Goal: Book appointment/travel/reservation

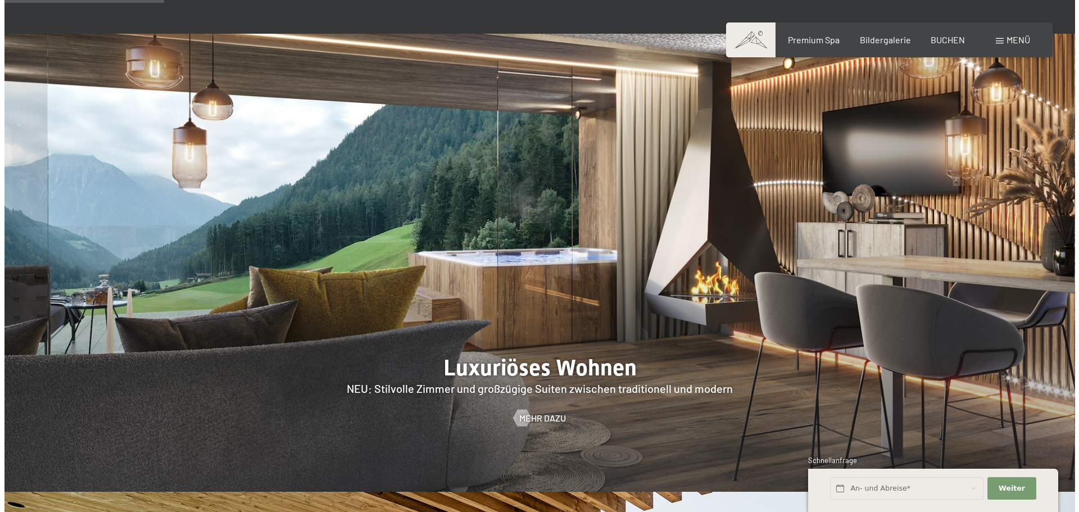
scroll to position [1068, 0]
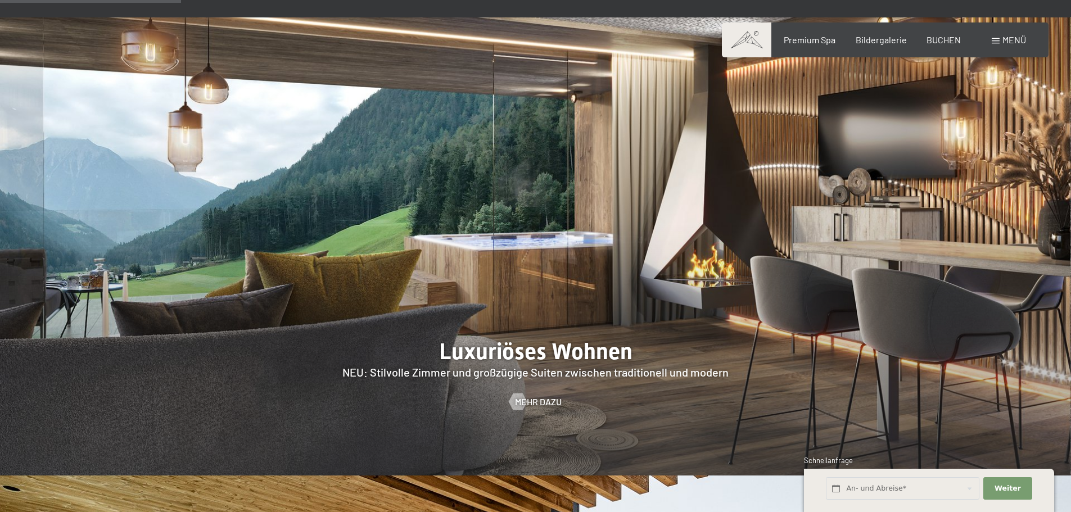
click at [1008, 35] on span "Menü" at bounding box center [1014, 39] width 24 height 11
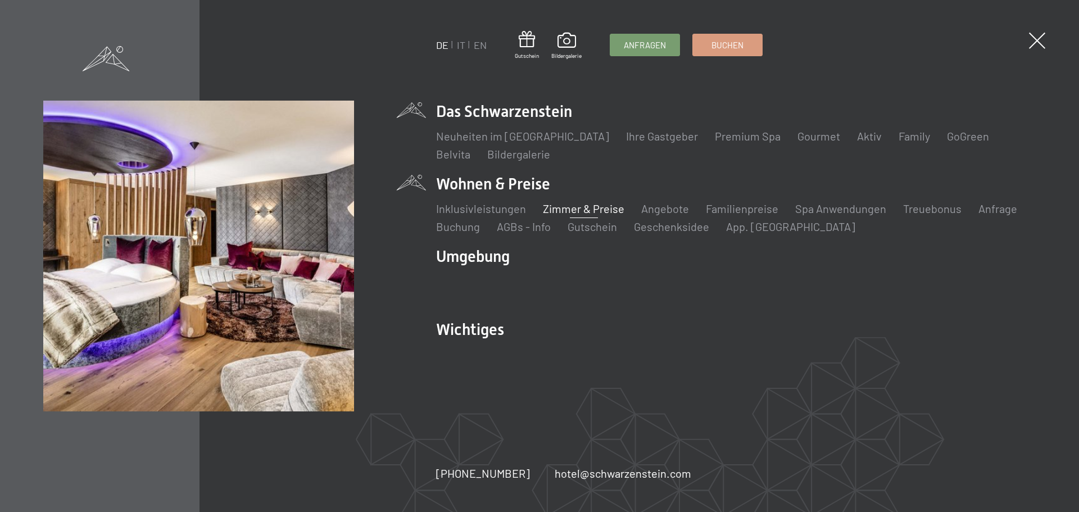
click at [550, 208] on link "Zimmer & Preise" at bounding box center [584, 208] width 82 height 13
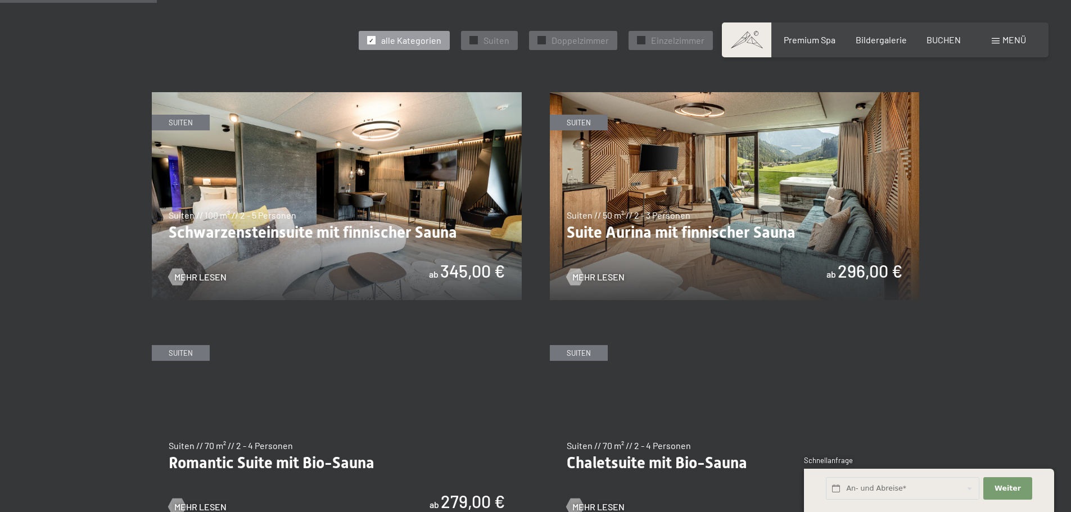
scroll to position [675, 0]
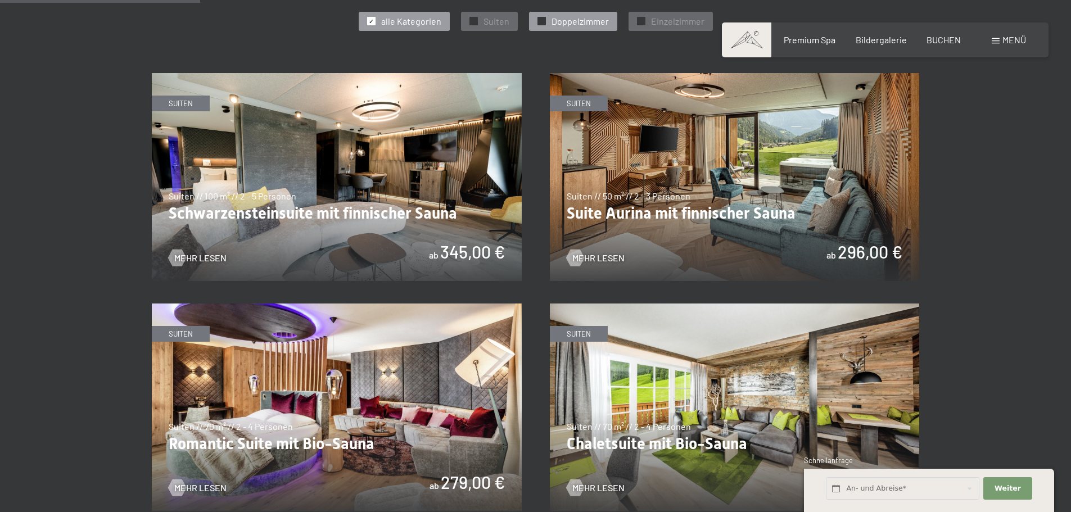
click at [537, 19] on div at bounding box center [541, 21] width 8 height 8
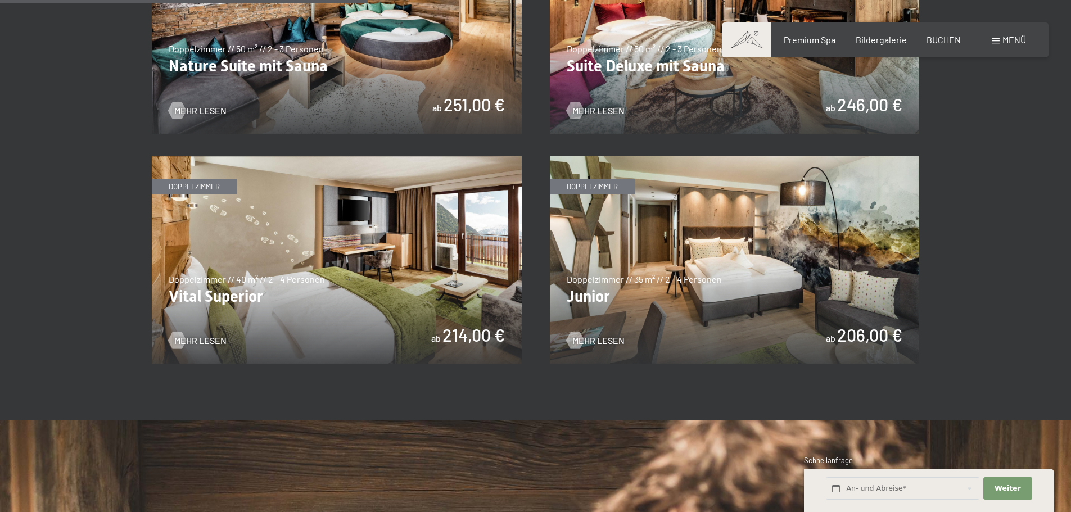
scroll to position [843, 0]
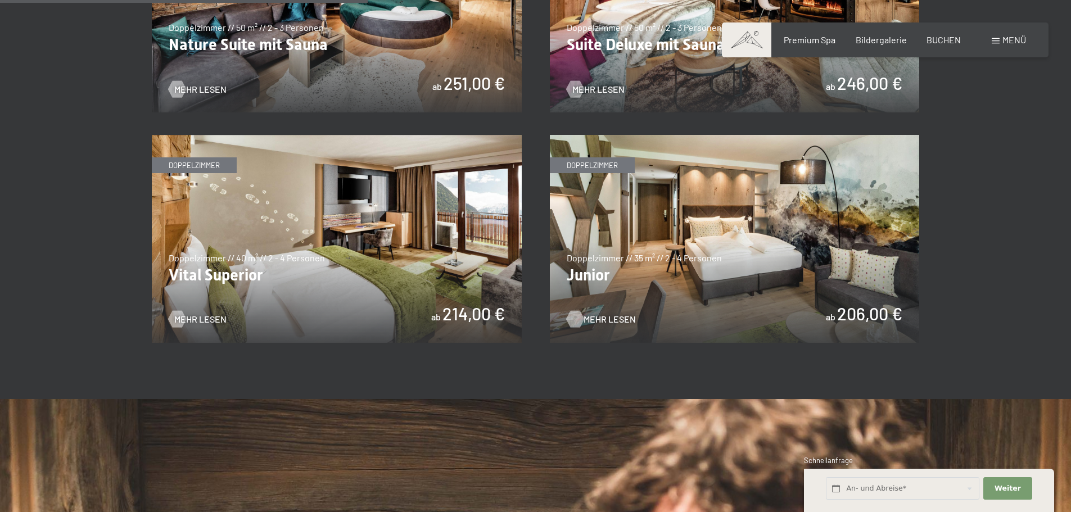
click at [586, 318] on span "Mehr Lesen" at bounding box center [609, 319] width 52 height 12
click at [268, 213] on img at bounding box center [337, 239] width 370 height 208
click at [717, 201] on img at bounding box center [735, 239] width 370 height 208
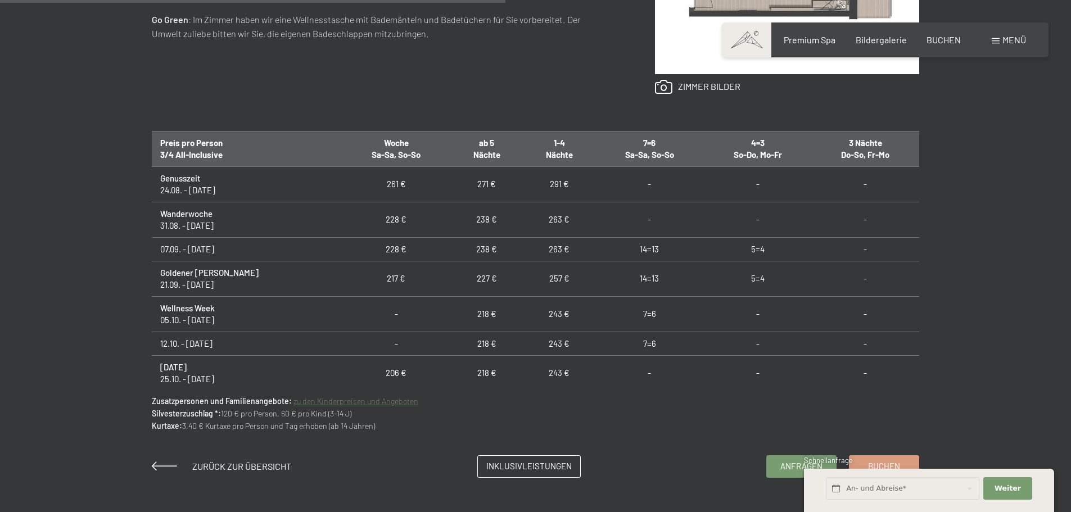
scroll to position [675, 0]
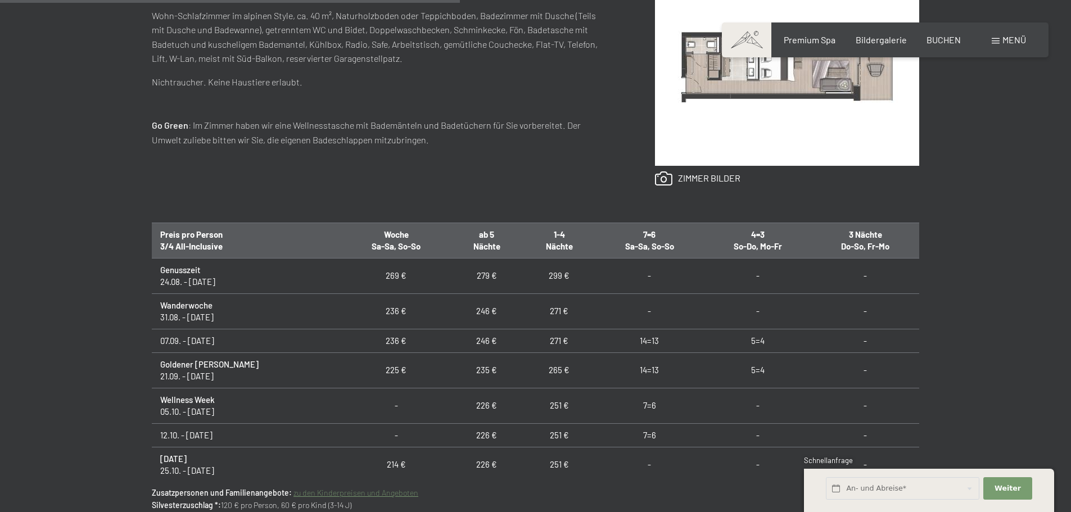
scroll to position [618, 0]
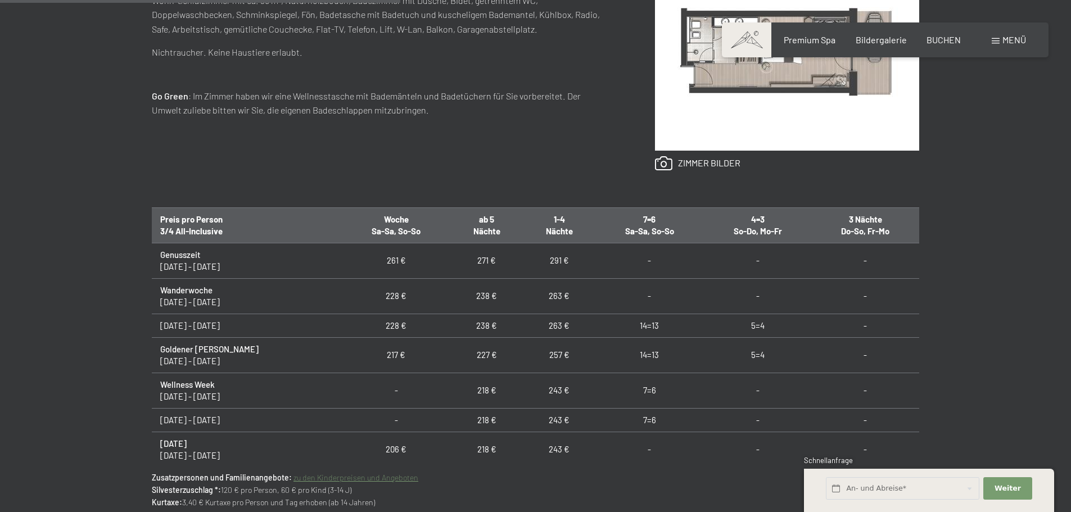
scroll to position [618, 0]
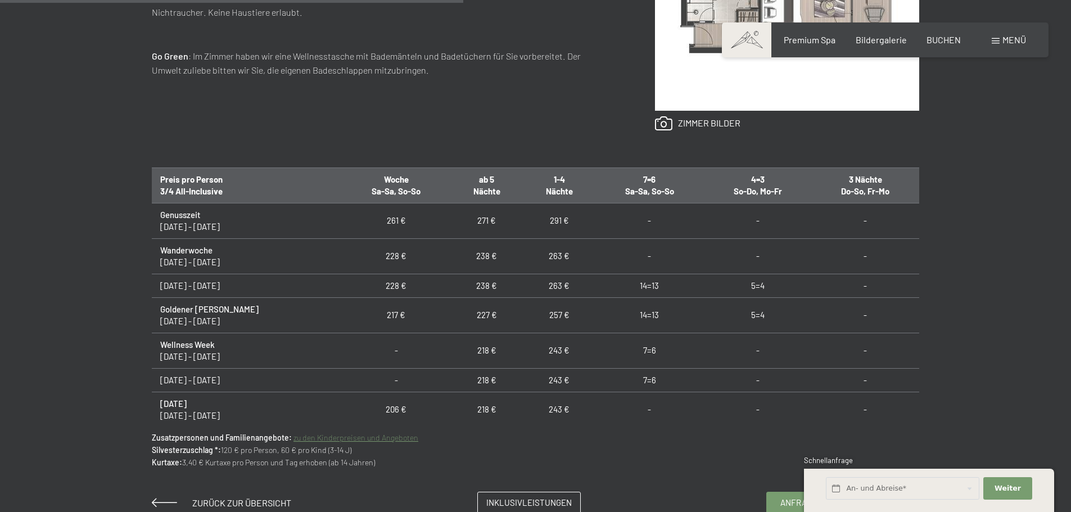
click at [59, 152] on div "Anfragen Buchen Doppelzimmer // 35 m² // 2 - 4 Personen Junior ab 206,00 € Auss…" at bounding box center [535, 148] width 1071 height 732
